Goal: Task Accomplishment & Management: Manage account settings

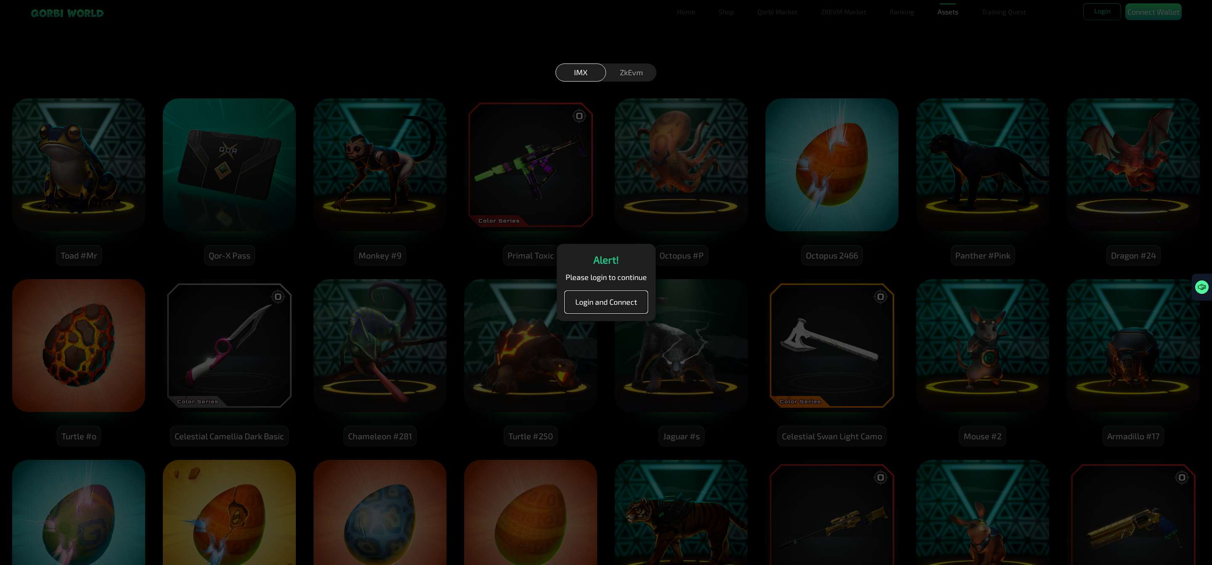
click at [611, 302] on button "Login and Connect" at bounding box center [606, 302] width 82 height 21
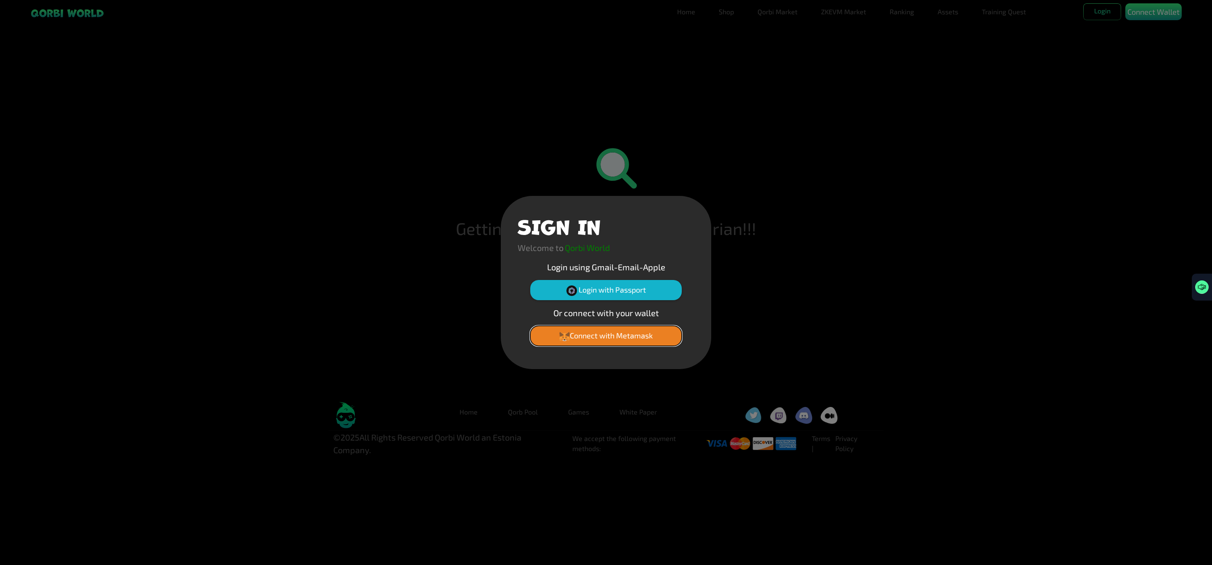
click at [623, 334] on button "Connect with Metamask" at bounding box center [605, 336] width 151 height 20
click at [621, 286] on button "Login with Passport" at bounding box center [605, 290] width 151 height 20
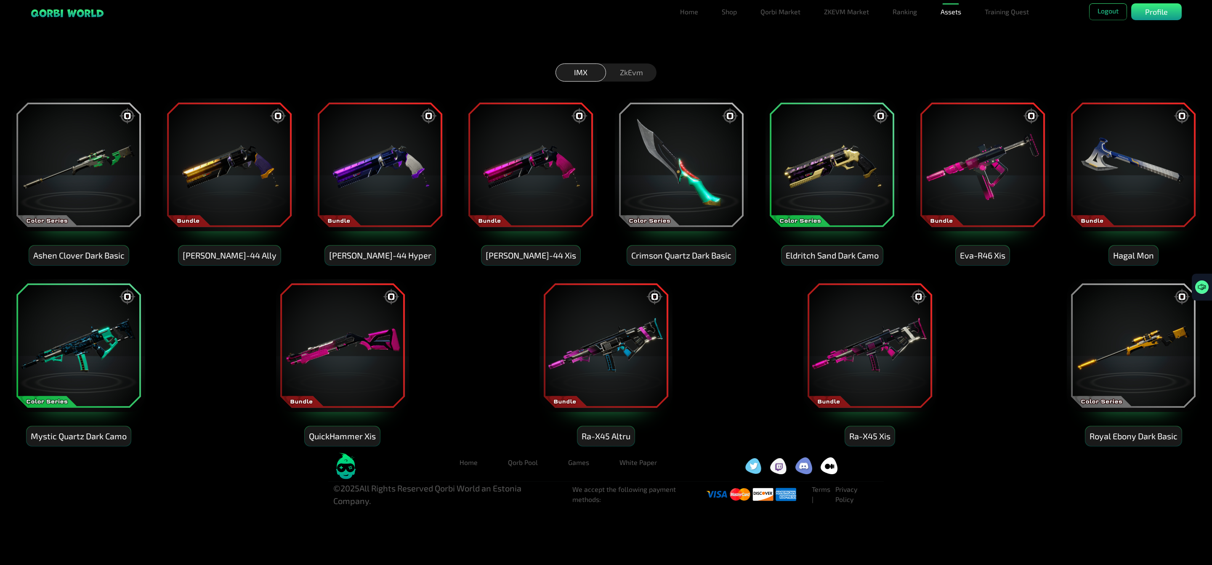
click at [101, 170] on img at bounding box center [78, 165] width 135 height 135
click at [239, 161] on img at bounding box center [229, 165] width 135 height 135
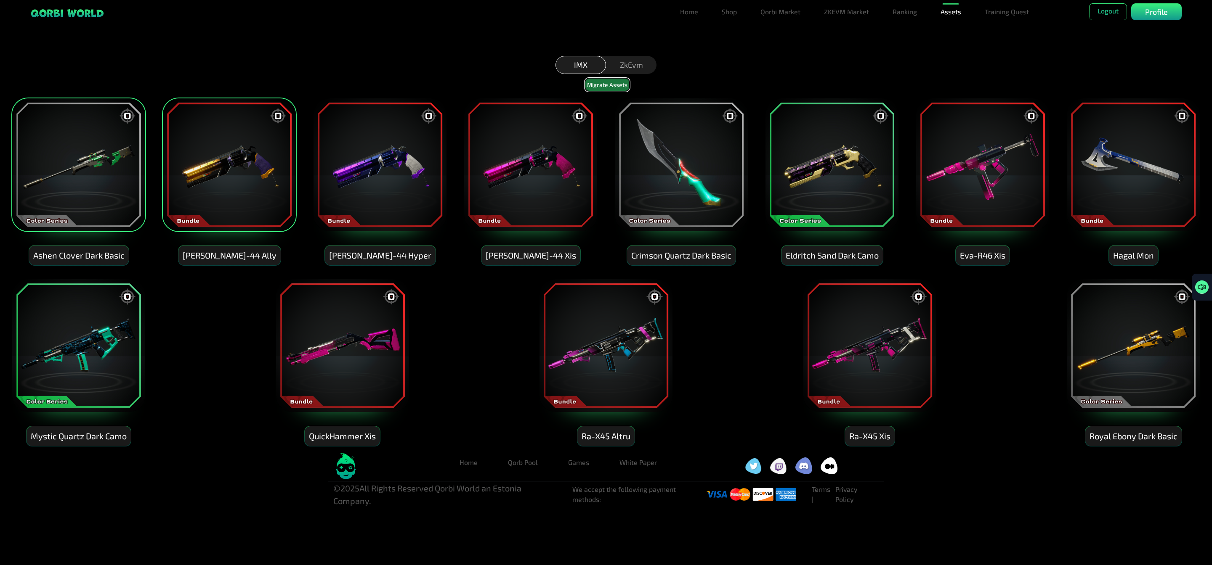
click at [621, 87] on button "Migrate Assets" at bounding box center [607, 84] width 45 height 13
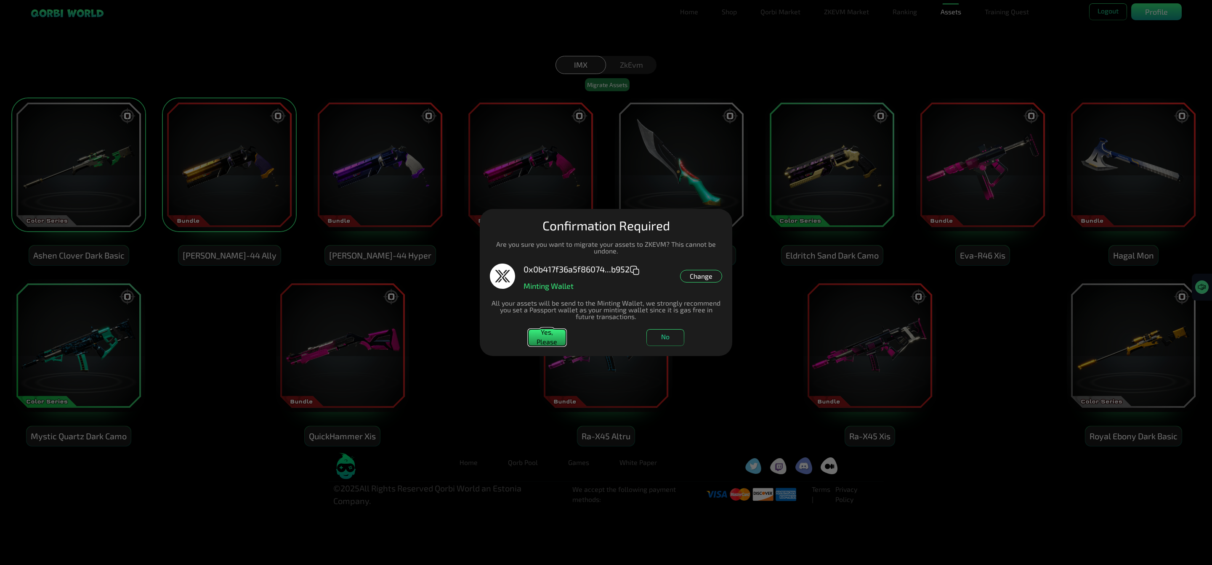
click at [545, 329] on button "Yes, Please" at bounding box center [547, 337] width 38 height 17
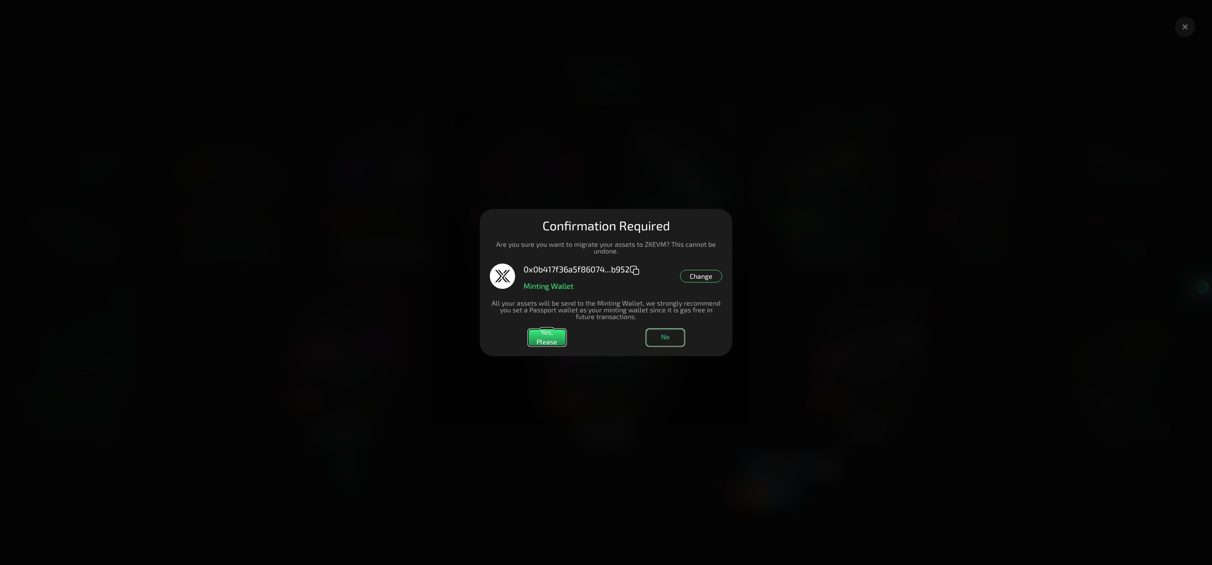
click at [666, 336] on button "No" at bounding box center [665, 337] width 38 height 17
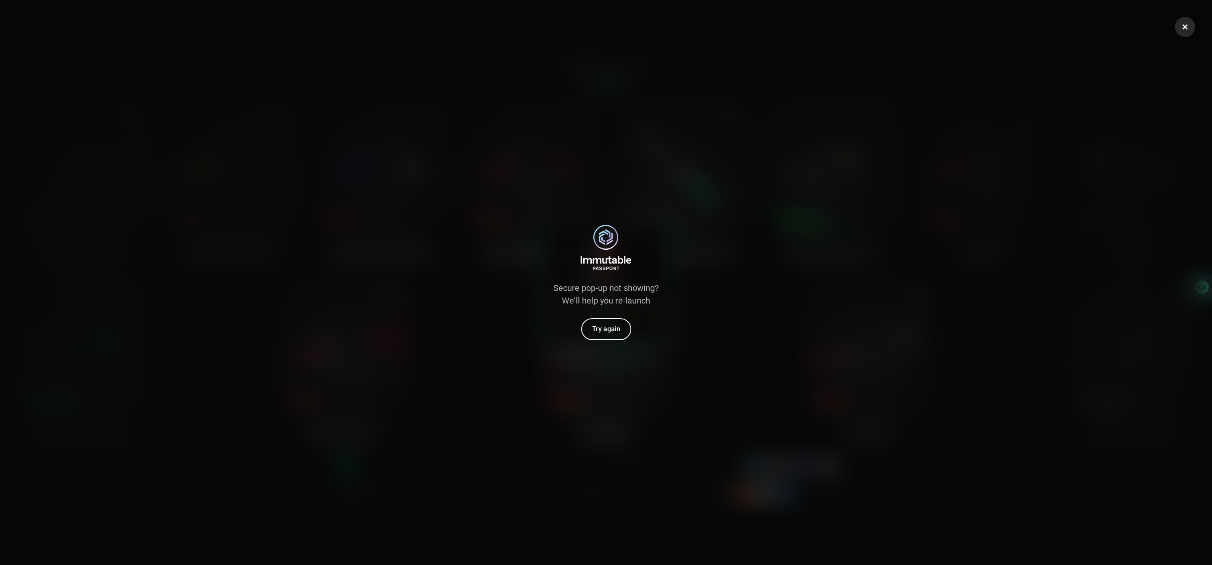
click at [579, 324] on div "Secure pop-up not showing? We'll help you re-launch Try again" at bounding box center [605, 282] width 105 height 115
click at [602, 329] on button "Try again" at bounding box center [606, 329] width 50 height 22
